Goal: Task Accomplishment & Management: Manage account settings

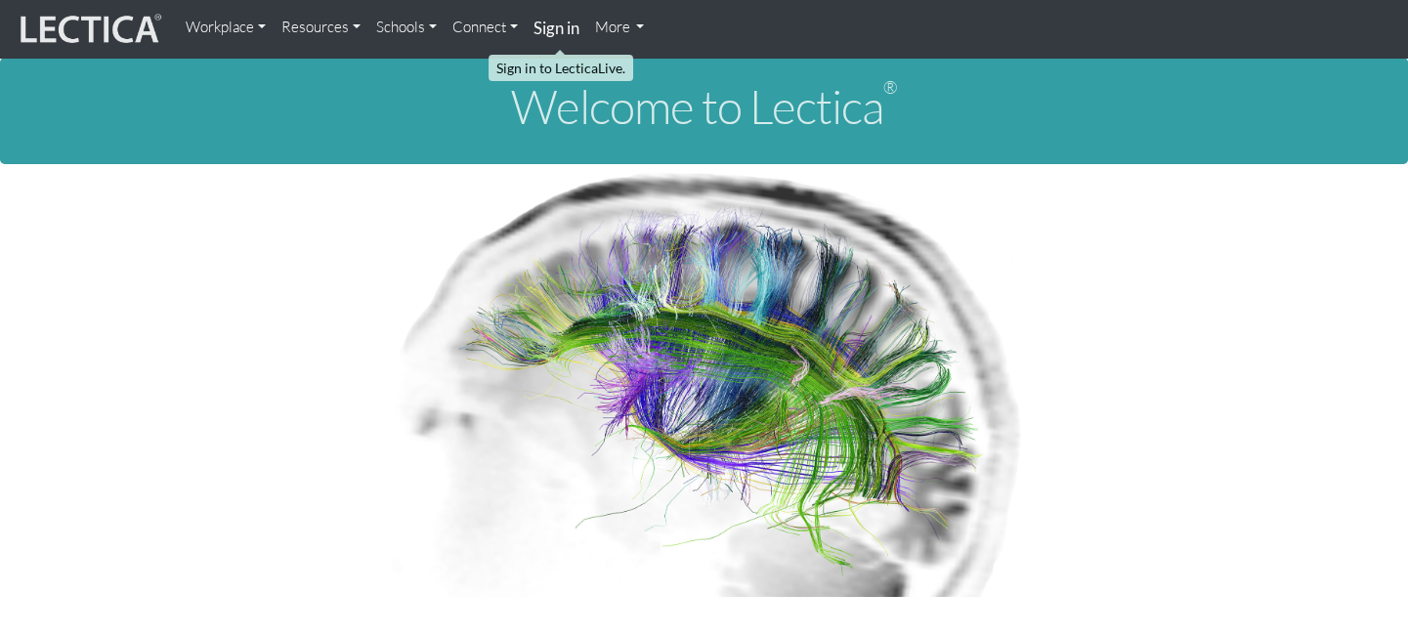
click at [534, 35] on link "Sign in" at bounding box center [557, 29] width 62 height 42
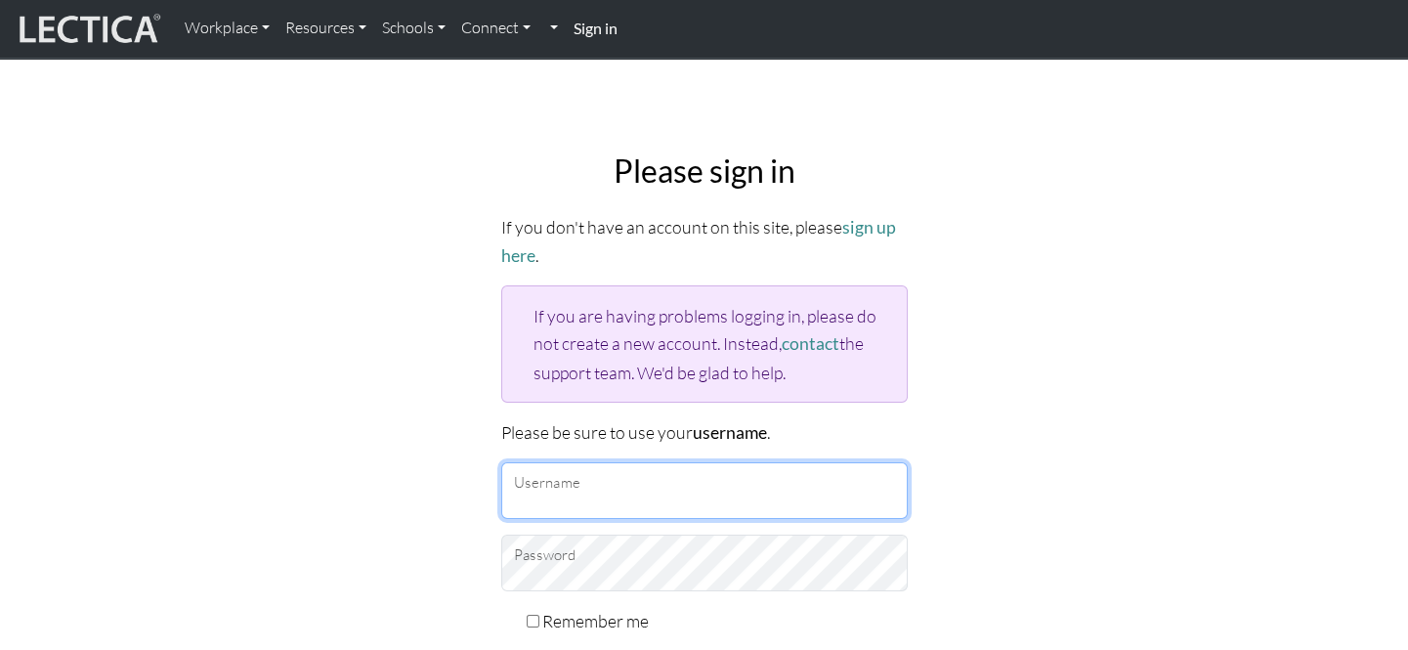
click at [613, 497] on input "Username" at bounding box center [704, 490] width 407 height 57
type input "donutbaker"
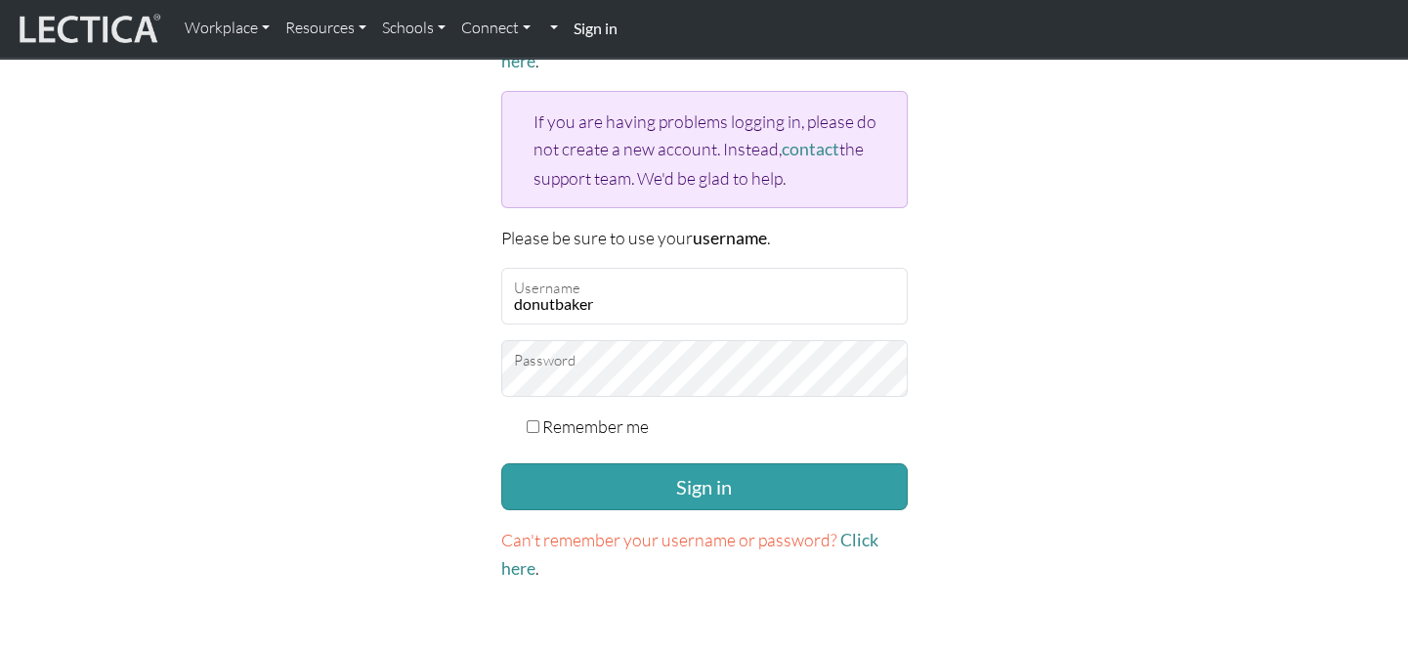
scroll to position [444, 0]
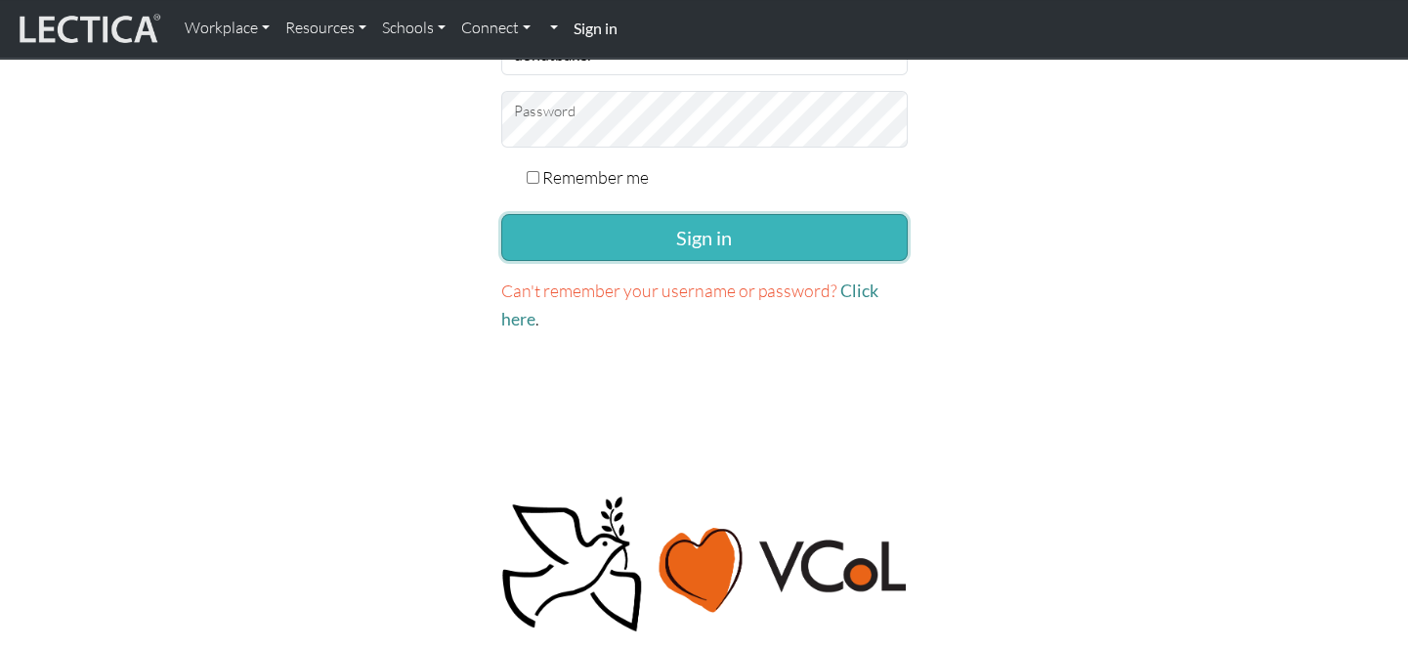
click at [747, 241] on button "Sign in" at bounding box center [704, 237] width 407 height 47
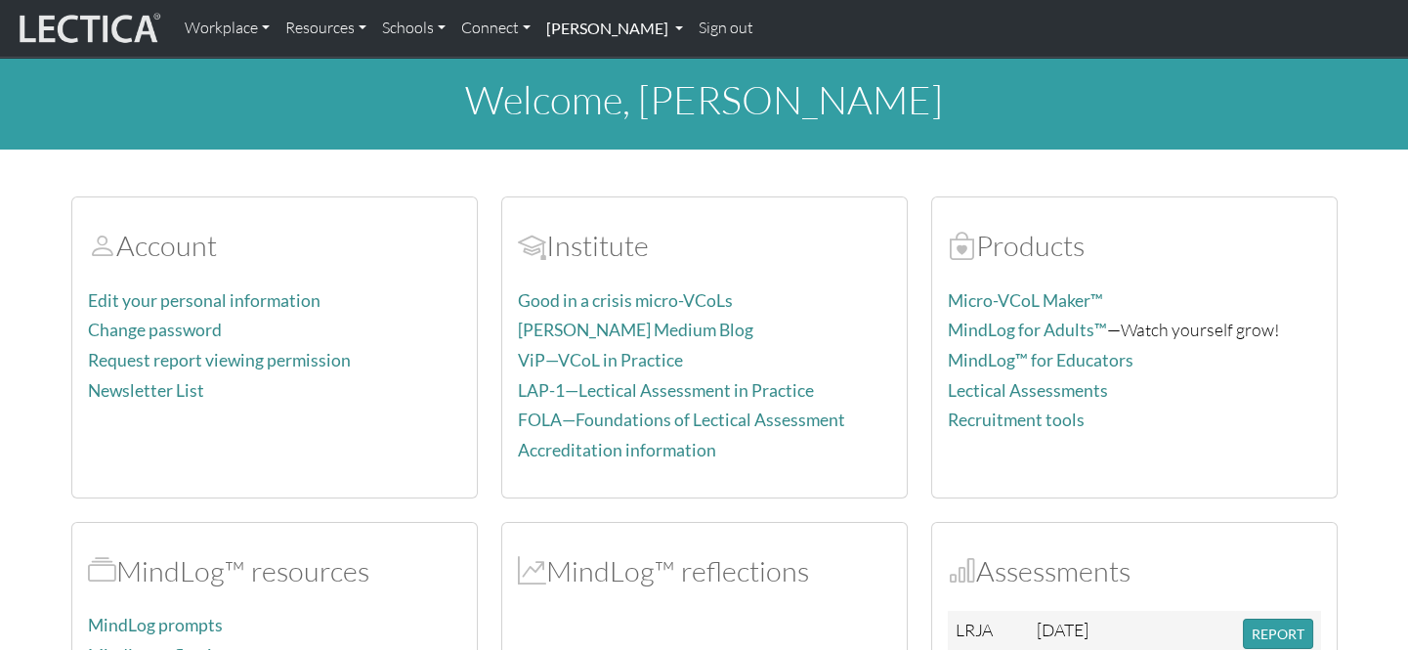
click at [598, 31] on link "[PERSON_NAME]" at bounding box center [615, 28] width 152 height 41
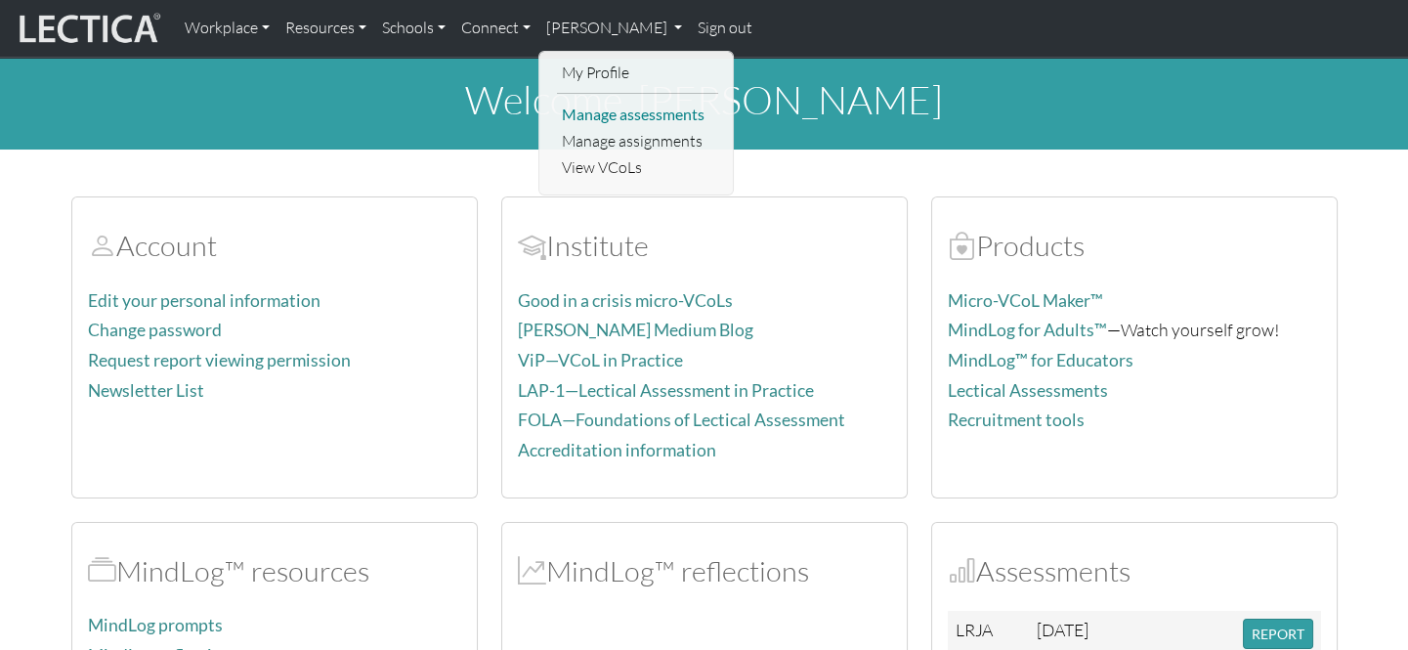
click at [656, 116] on link "Manage assessments" at bounding box center [637, 115] width 161 height 26
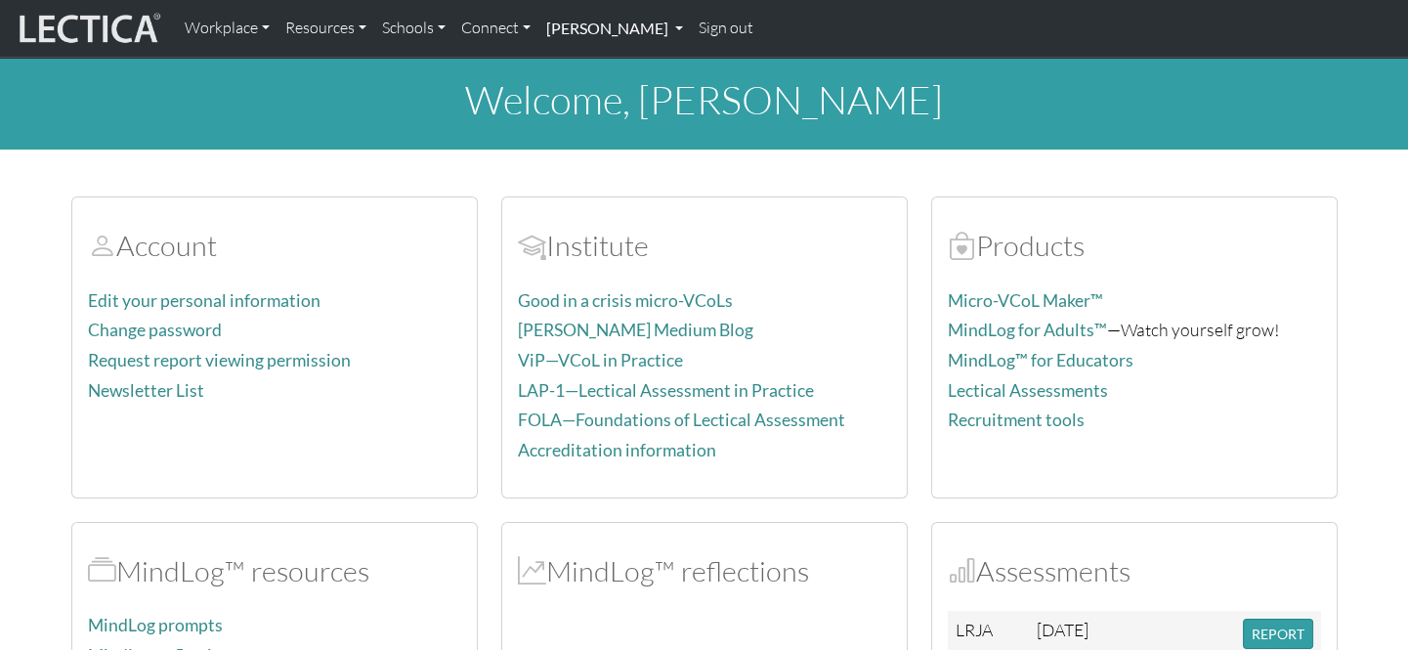
click at [594, 26] on link "[PERSON_NAME]" at bounding box center [615, 28] width 152 height 41
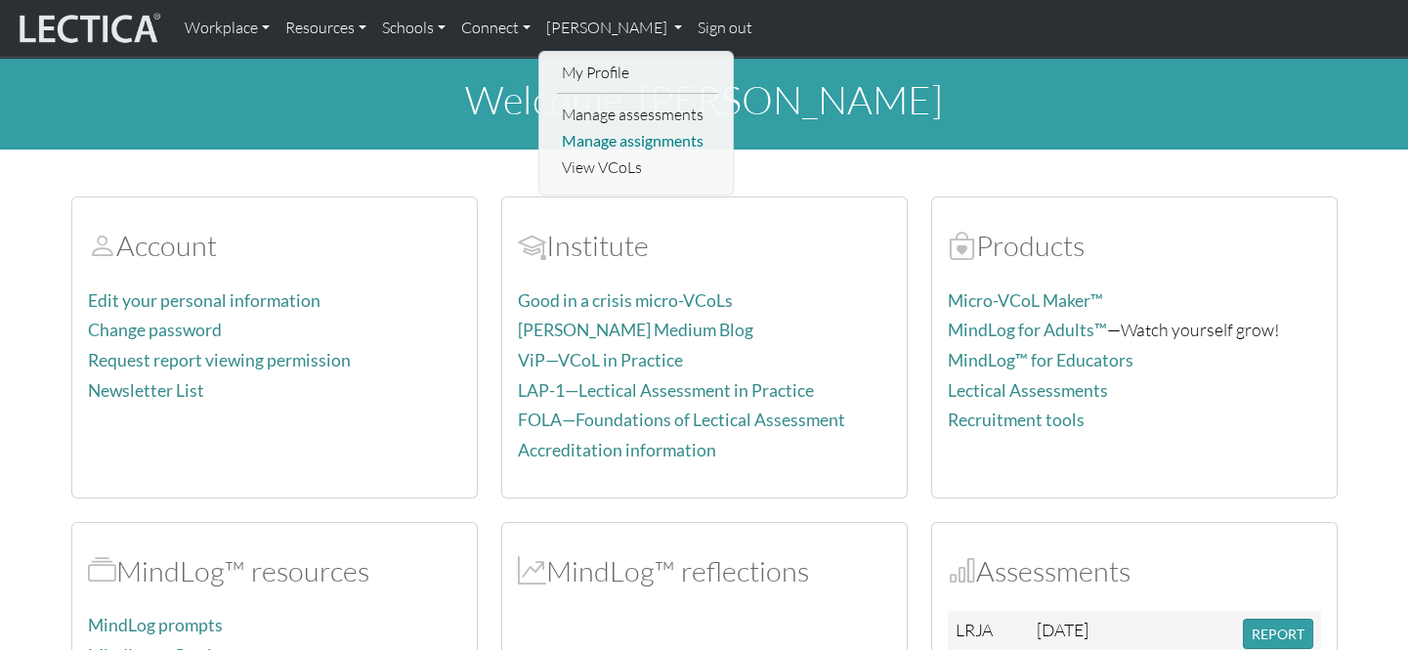
click at [596, 130] on link "Manage assignments" at bounding box center [637, 141] width 161 height 26
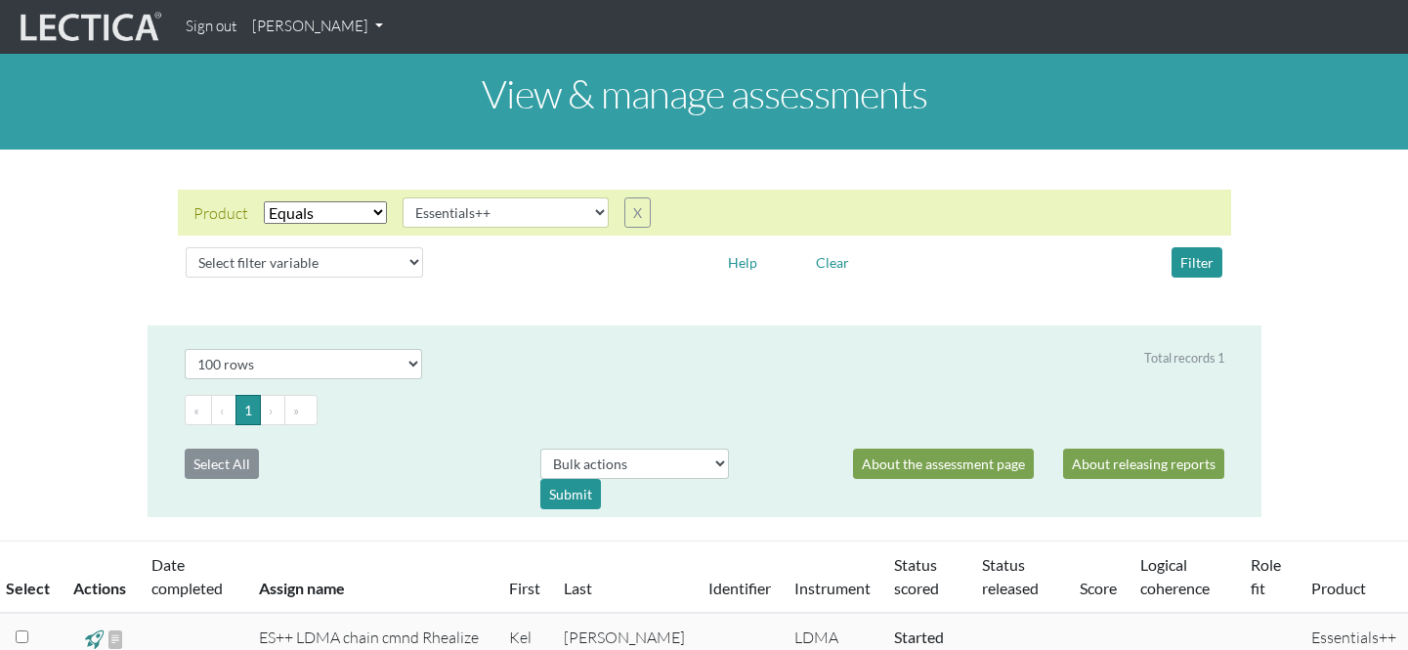
select select "Essentials++"
select select "100"
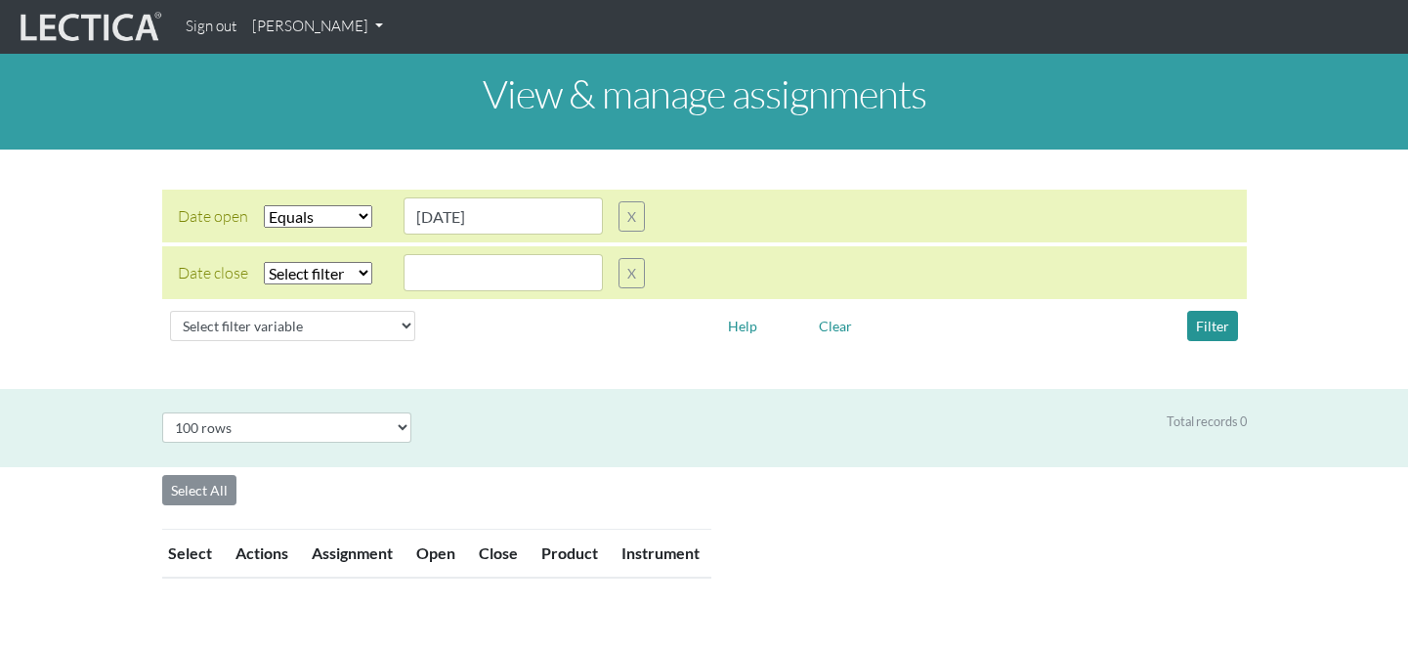
select select "contains"
select select "100"
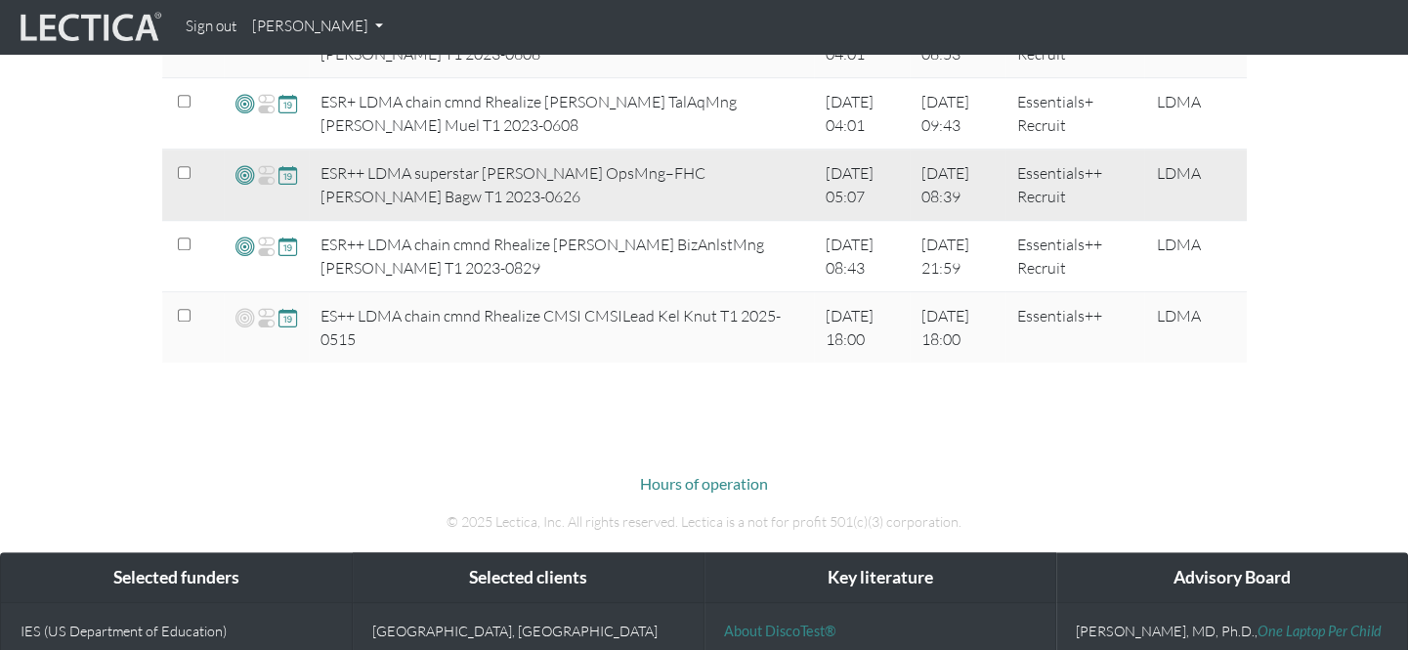
scroll to position [2398, 0]
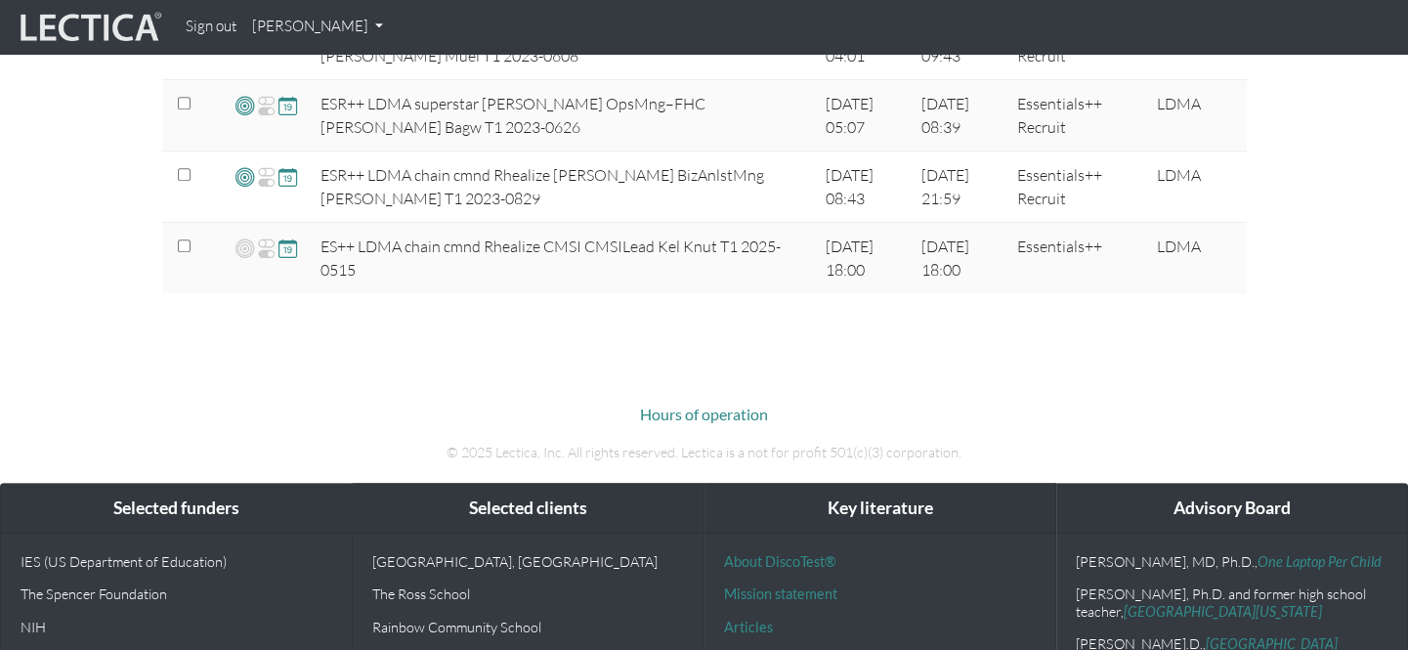
click at [284, 243] on span at bounding box center [288, 248] width 19 height 22
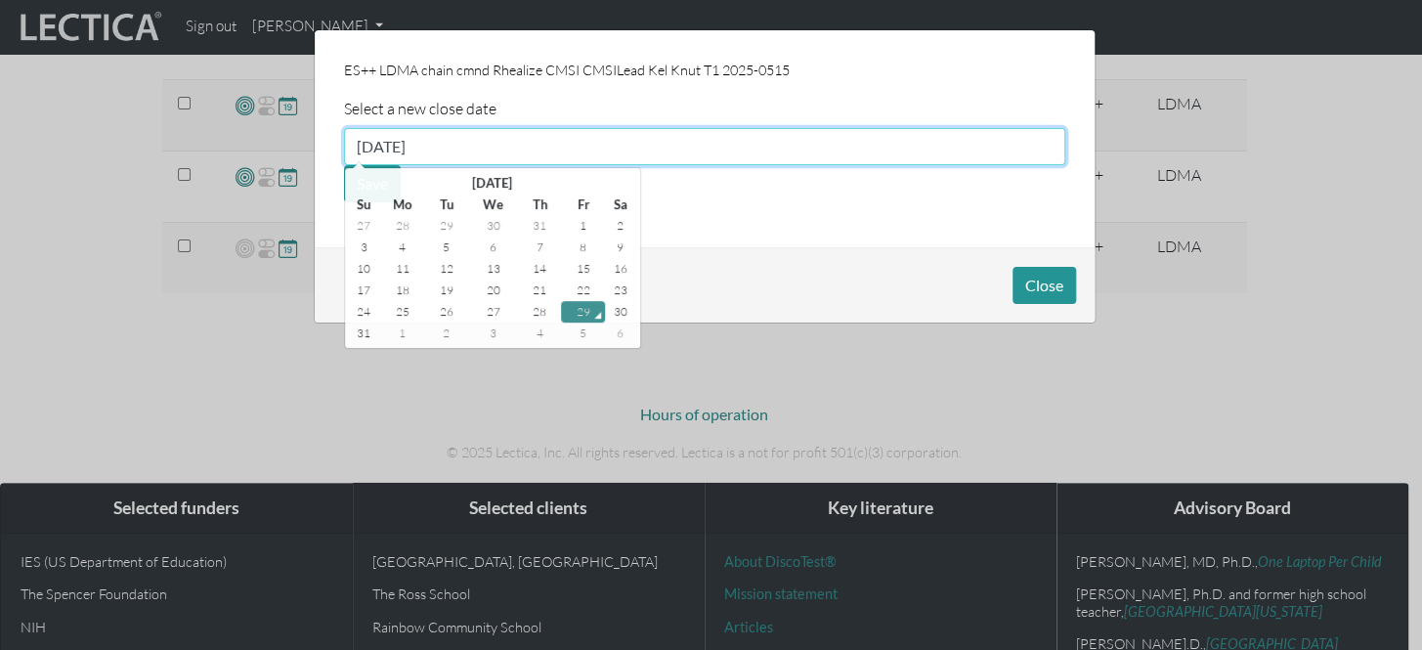
click at [402, 150] on input "[DATE]" at bounding box center [704, 146] width 721 height 37
click at [468, 179] on th "[DATE]" at bounding box center [491, 183] width 225 height 22
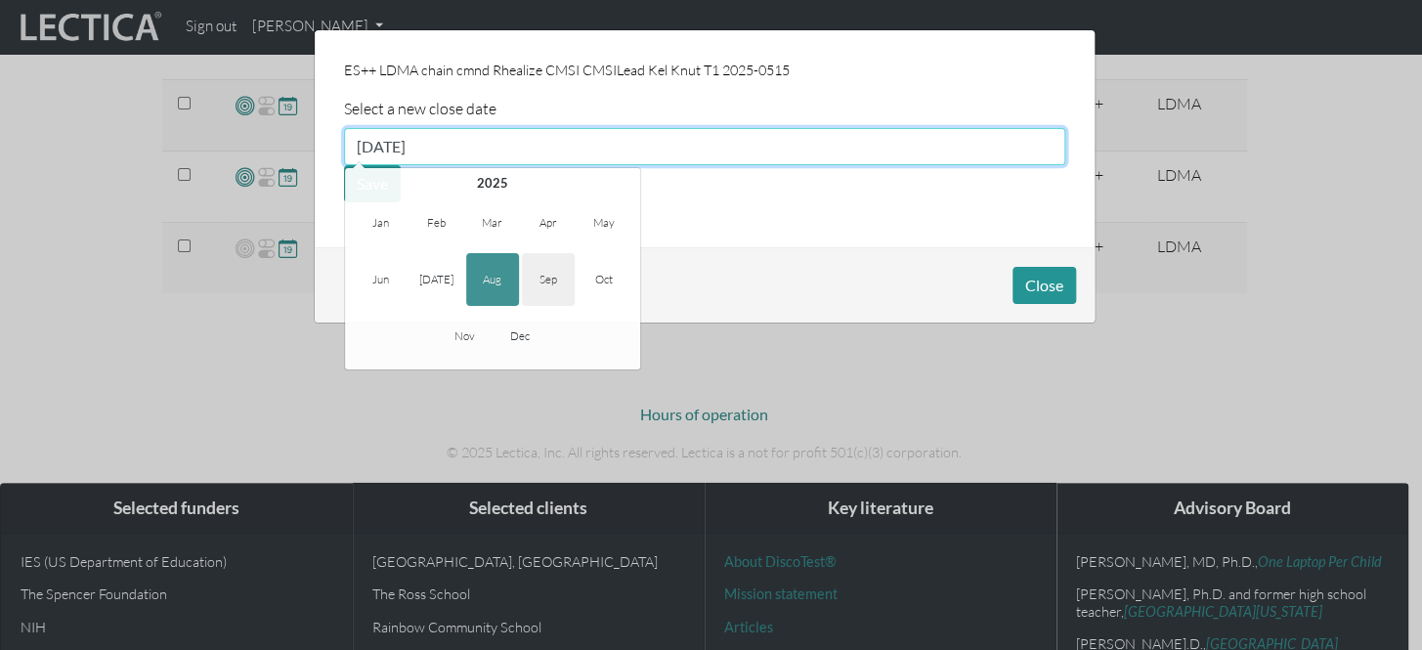
click at [537, 281] on span "Sep" at bounding box center [548, 279] width 53 height 53
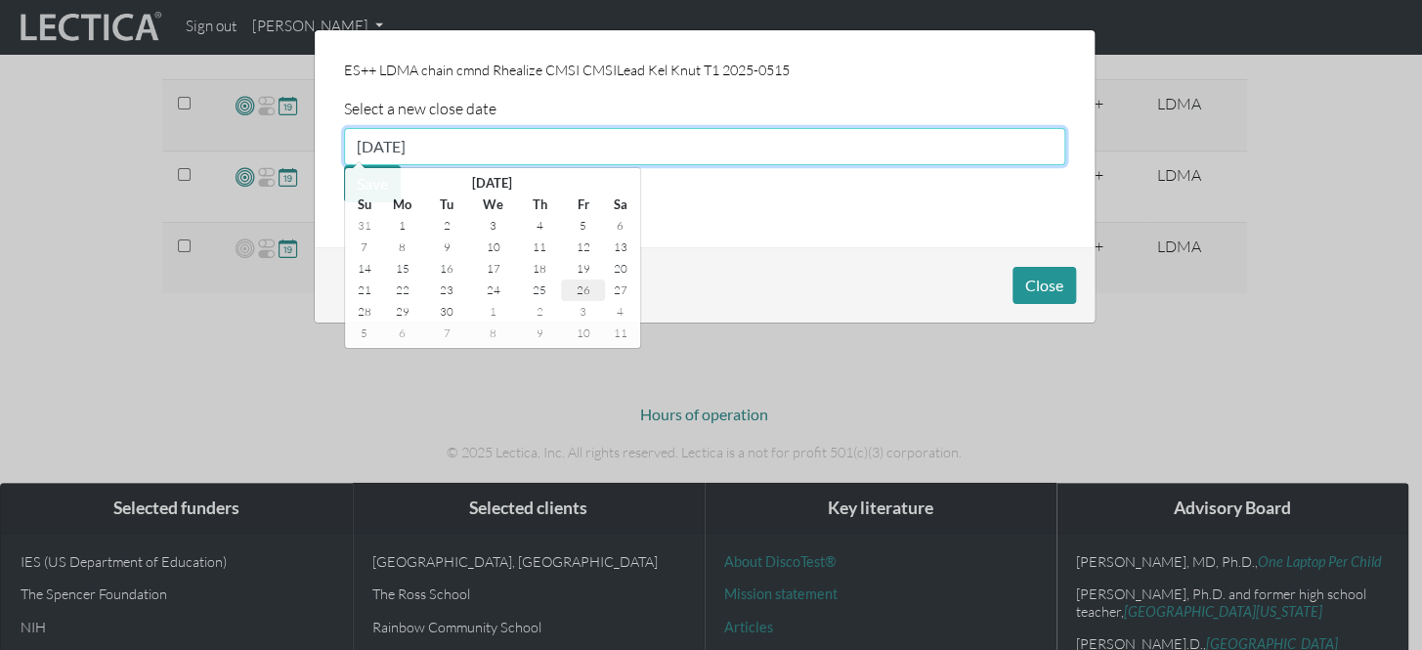
click at [586, 289] on td "26" at bounding box center [582, 291] width 43 height 22
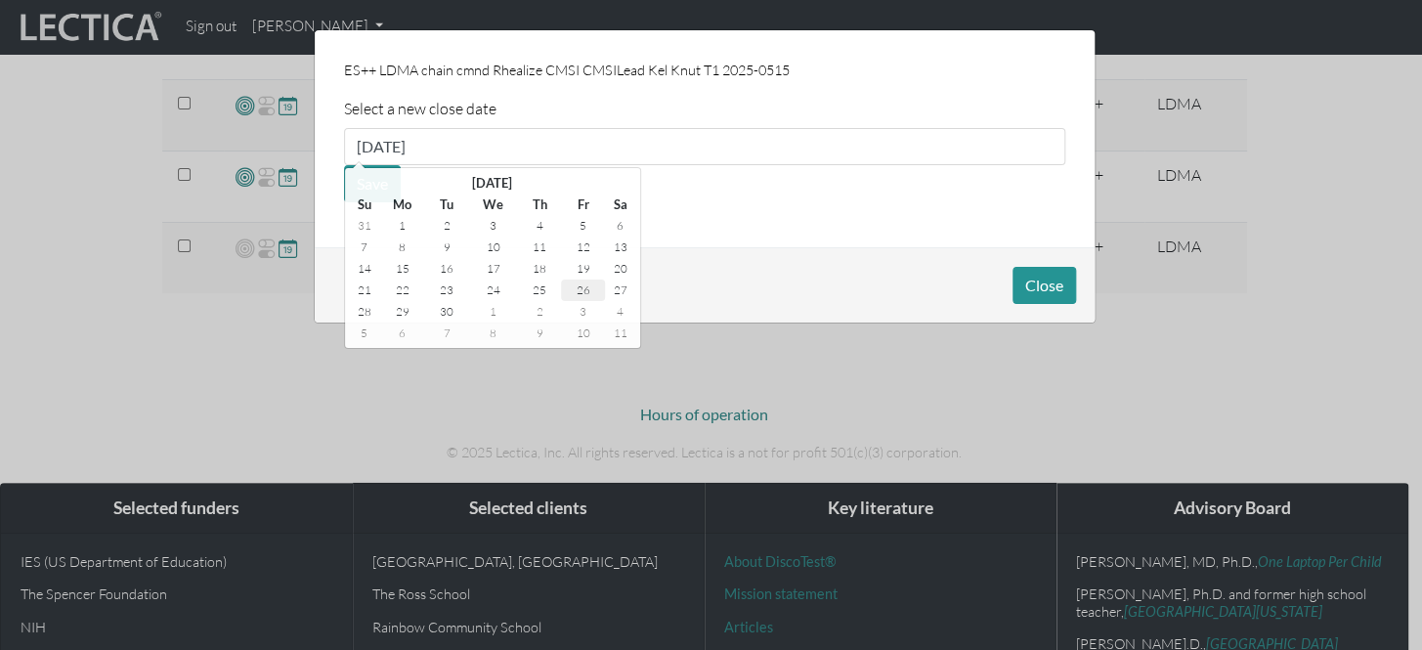
type input "[DATE]"
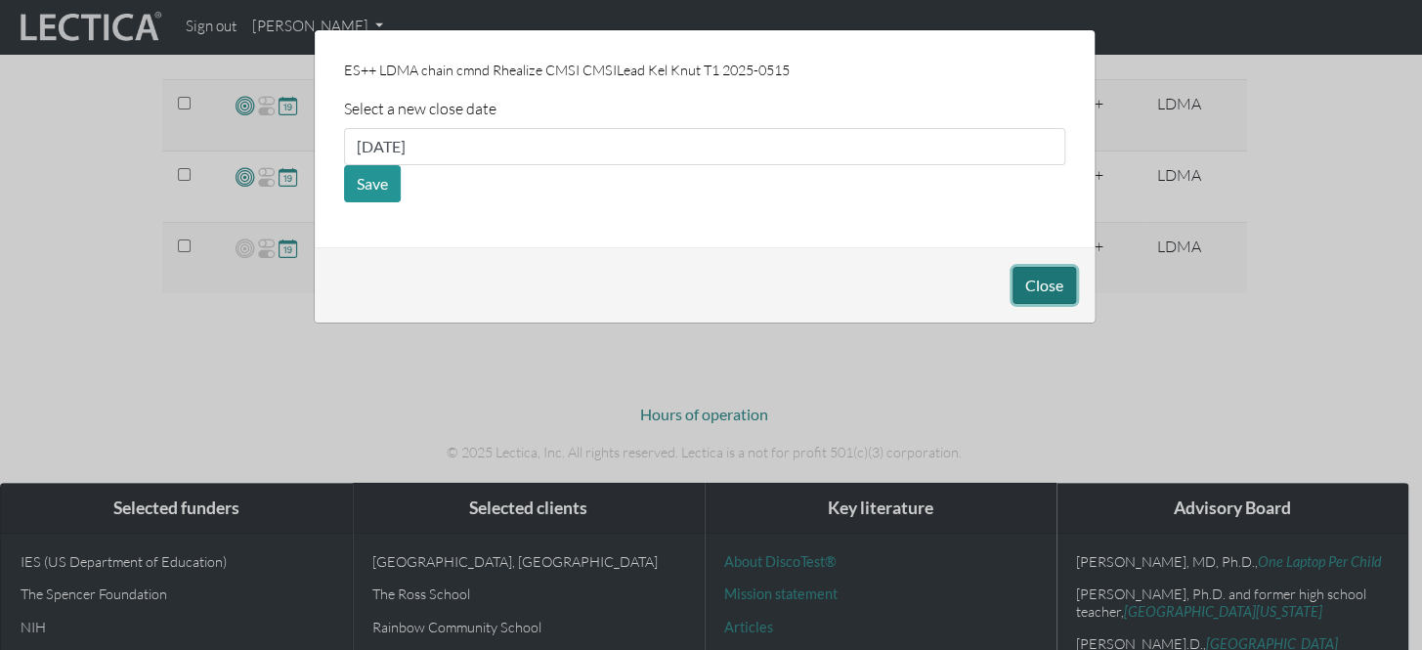
click at [1036, 289] on button "Close" at bounding box center [1045, 285] width 64 height 37
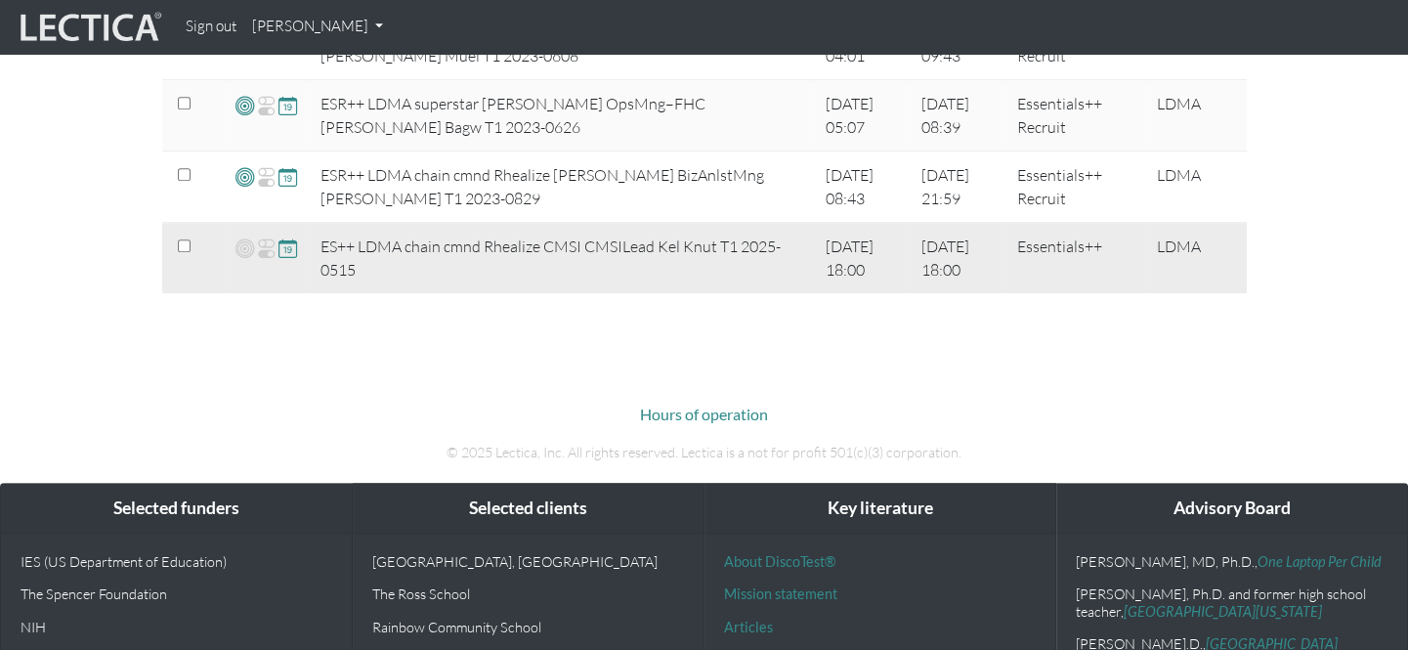
click at [297, 239] on td at bounding box center [266, 258] width 85 height 71
click at [288, 243] on span at bounding box center [288, 248] width 19 height 22
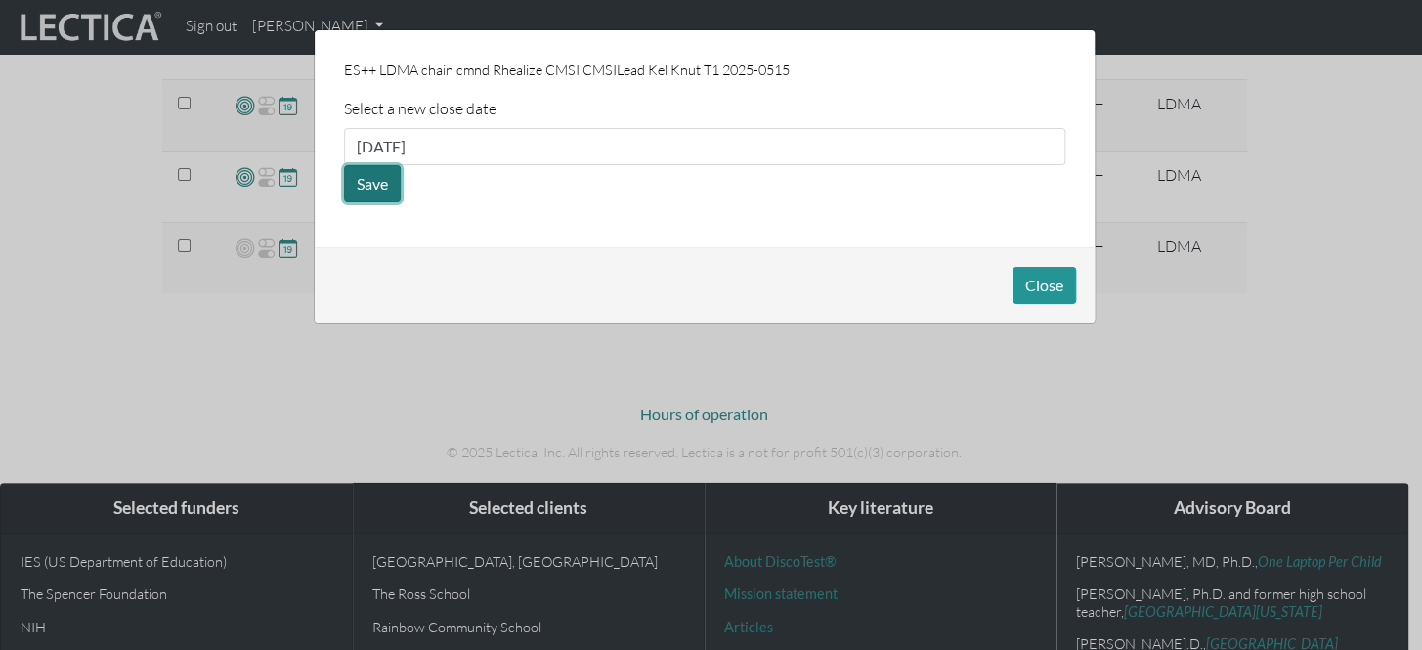
click at [383, 186] on button "Save" at bounding box center [372, 183] width 57 height 37
click at [1023, 289] on button "Close" at bounding box center [1045, 285] width 64 height 37
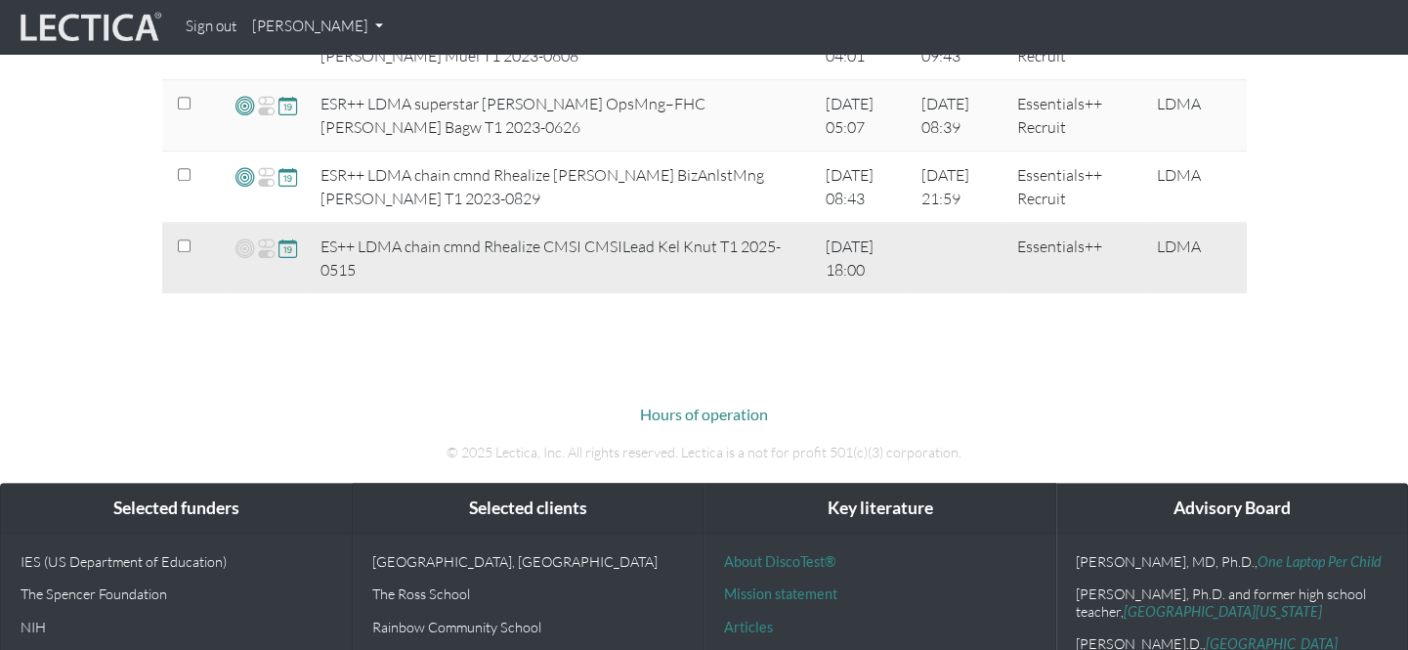
click at [282, 249] on span at bounding box center [288, 248] width 19 height 22
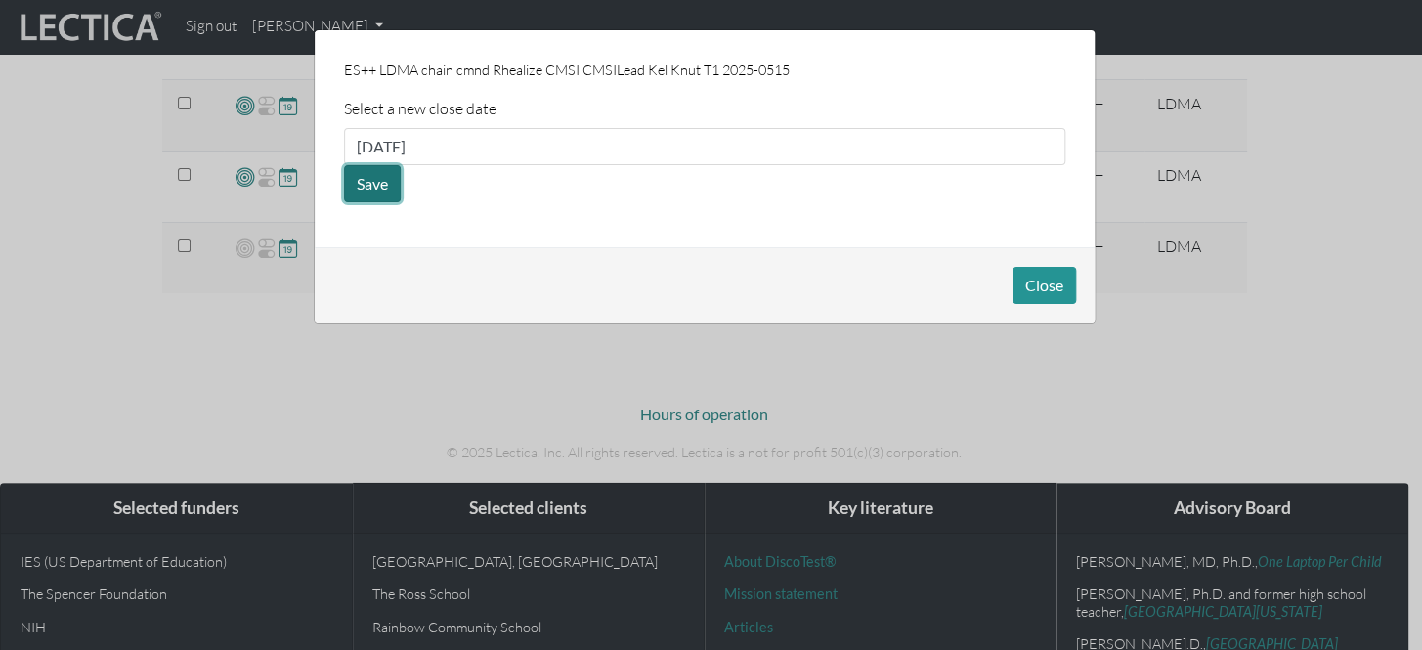
click at [368, 183] on button "Save" at bounding box center [372, 183] width 57 height 37
click at [1066, 296] on button "Close" at bounding box center [1045, 285] width 64 height 37
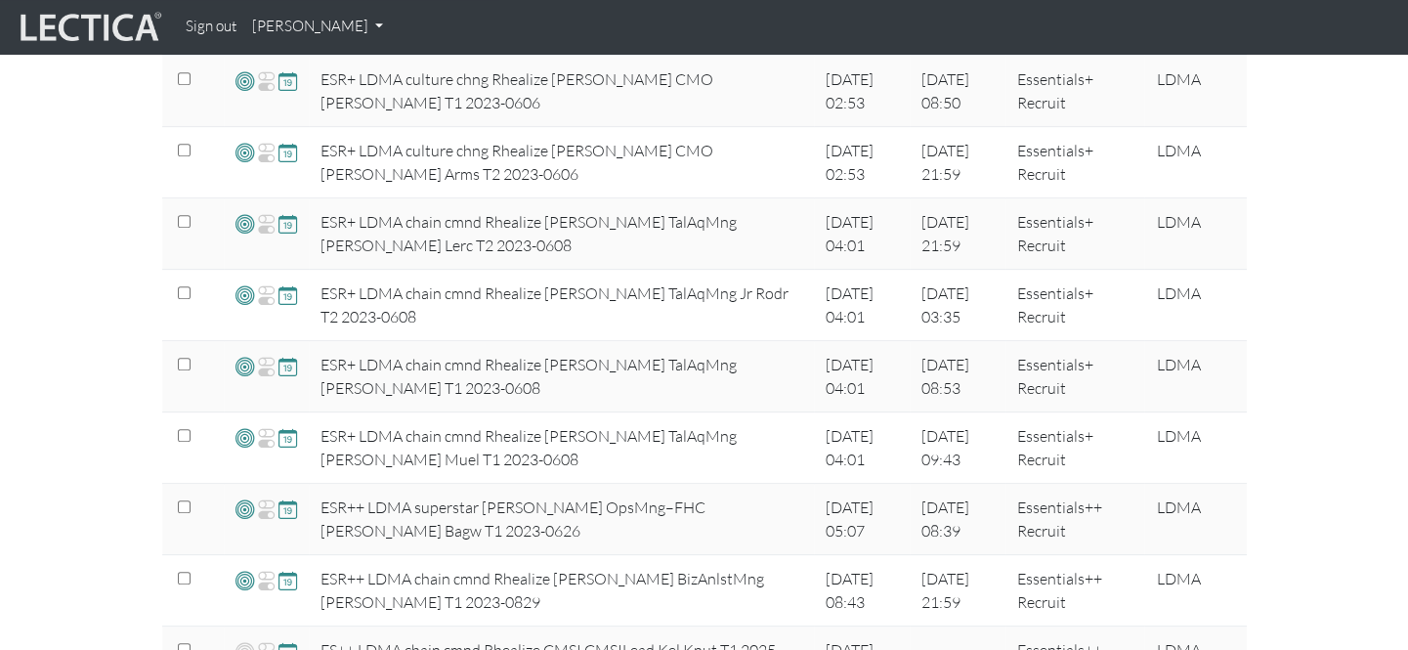
scroll to position [1688, 0]
